Goal: Task Accomplishment & Management: Manage account settings

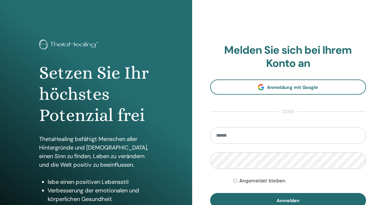
click at [243, 134] on input "email" at bounding box center [288, 135] width 156 height 17
click at [246, 134] on input "email" at bounding box center [288, 135] width 156 height 17
type input "**********"
click at [287, 171] on form "**********" at bounding box center [288, 167] width 156 height 81
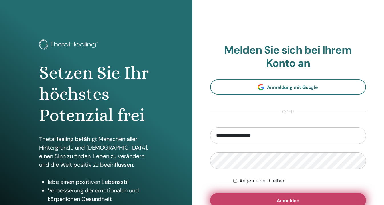
click at [287, 195] on button "Anmelden" at bounding box center [288, 200] width 156 height 15
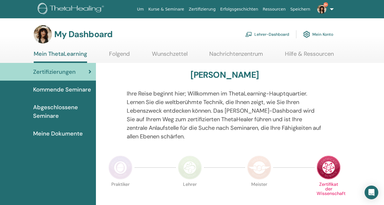
click at [279, 34] on link "Lehrer-Dashboard" at bounding box center [267, 34] width 44 height 13
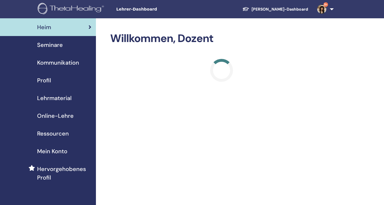
click at [57, 47] on span "Seminare" at bounding box center [50, 45] width 26 height 9
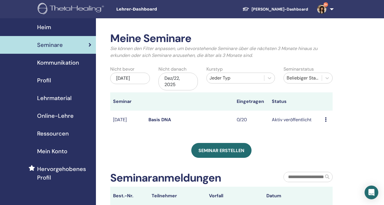
click at [326, 119] on icon at bounding box center [326, 119] width 2 height 5
click at [161, 119] on link "Basis DNA" at bounding box center [160, 120] width 23 height 6
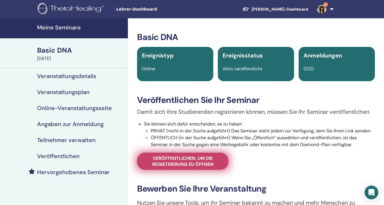
click at [176, 157] on span "Veröffentlichen, um die Registrierung zu öffnen" at bounding box center [182, 161] width 77 height 12
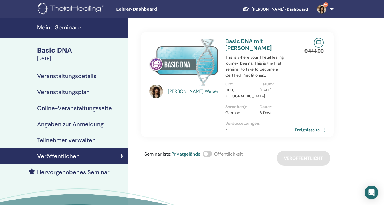
click at [308, 130] on link "Ereignisseite" at bounding box center [311, 129] width 33 height 9
click at [311, 131] on link "Ereignisseite" at bounding box center [311, 129] width 33 height 9
click at [311, 156] on div "Seminarliste : Privatgelände Öffentlichkeit Veröffentlicht" at bounding box center [237, 158] width 193 height 15
click at [311, 131] on link "Ereignisseite" at bounding box center [311, 129] width 33 height 9
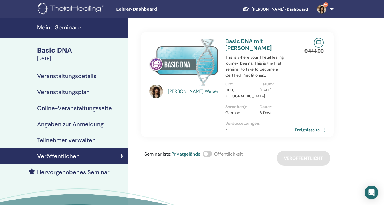
click at [314, 130] on link "Ereignisseite" at bounding box center [311, 129] width 33 height 9
